Goal: Find specific page/section: Find specific page/section

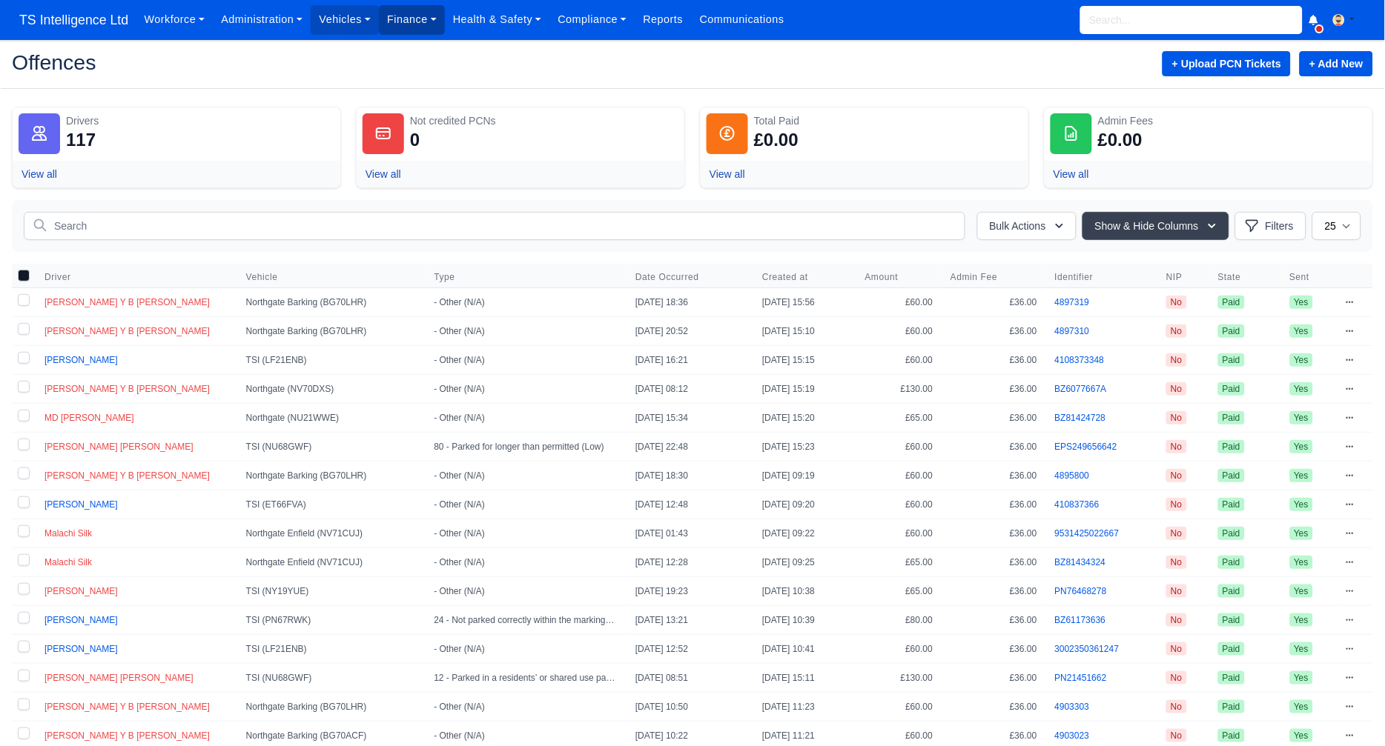
click at [404, 20] on link "Finance" at bounding box center [412, 19] width 66 height 29
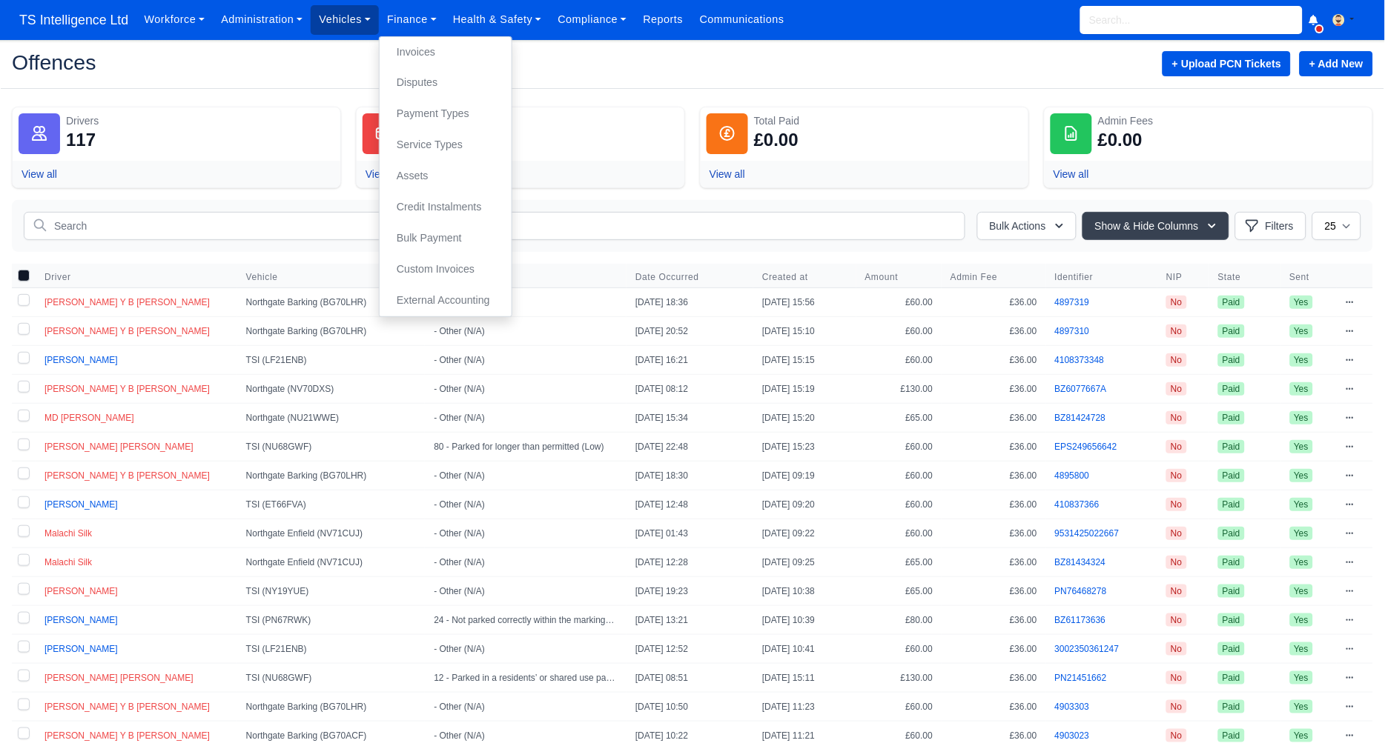
click at [360, 23] on link "Vehicles" at bounding box center [345, 19] width 68 height 29
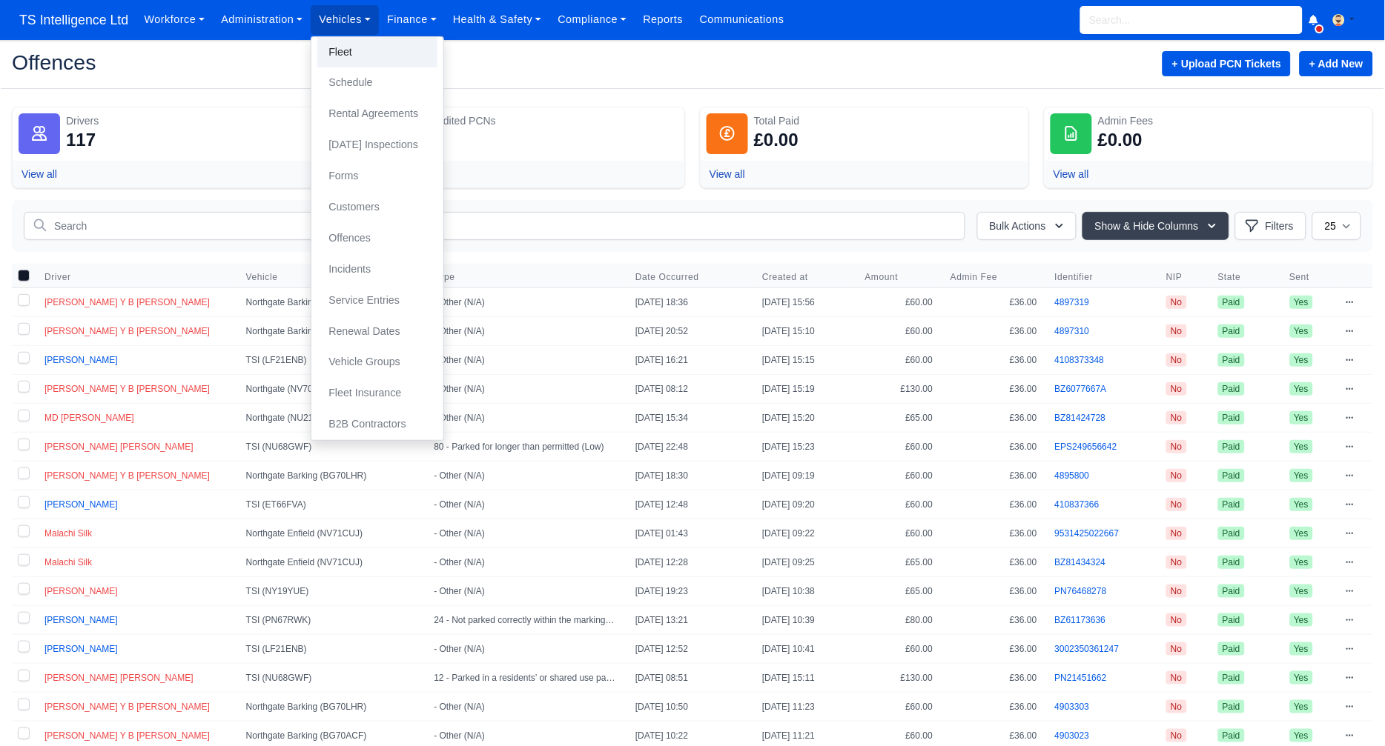
click at [361, 50] on link "Fleet" at bounding box center [377, 52] width 120 height 31
